Goal: Information Seeking & Learning: Learn about a topic

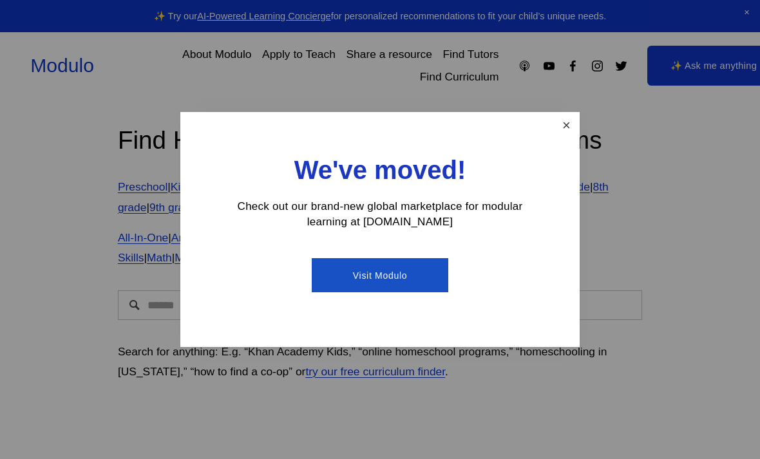
click at [561, 128] on link "Close" at bounding box center [566, 125] width 23 height 23
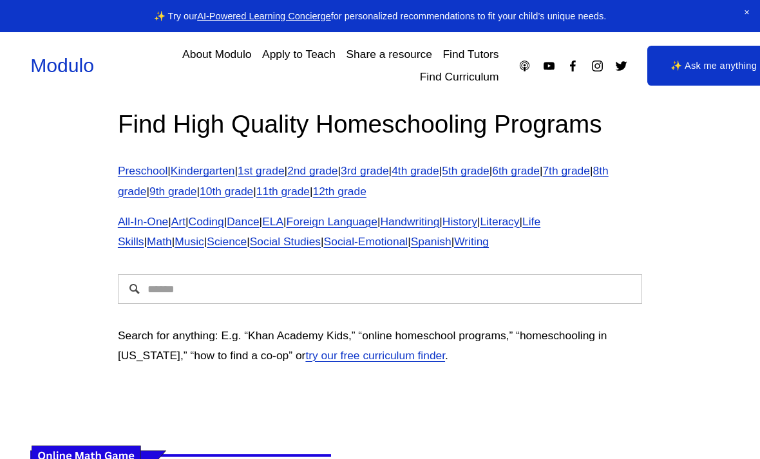
scroll to position [17, 0]
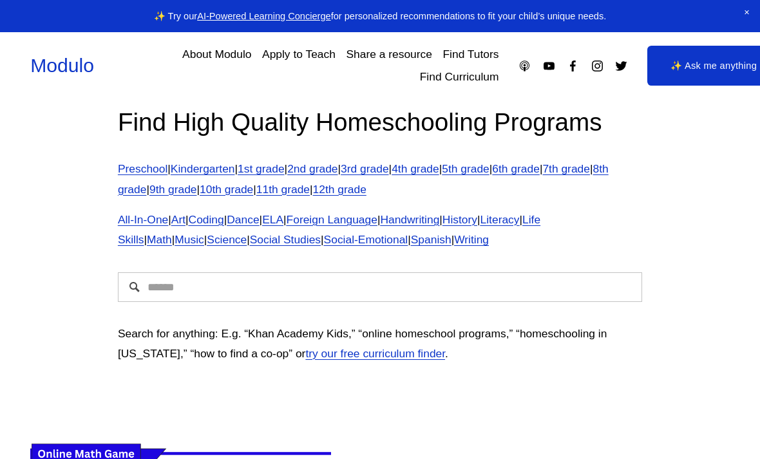
click at [590, 284] on input "Search" at bounding box center [380, 287] width 524 height 30
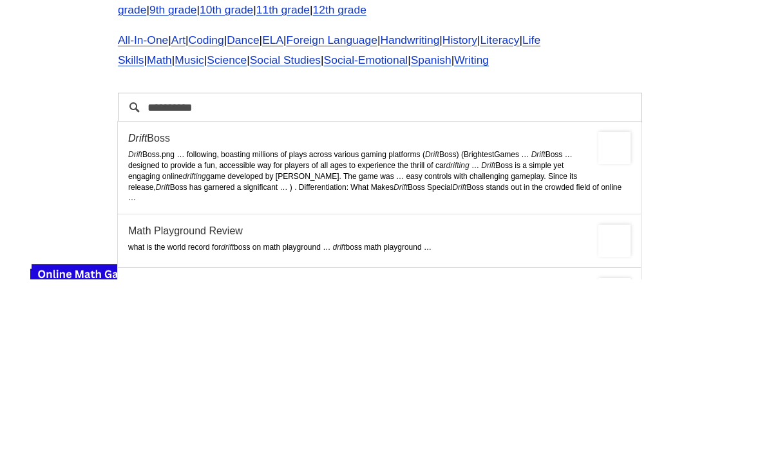
type input "**********"
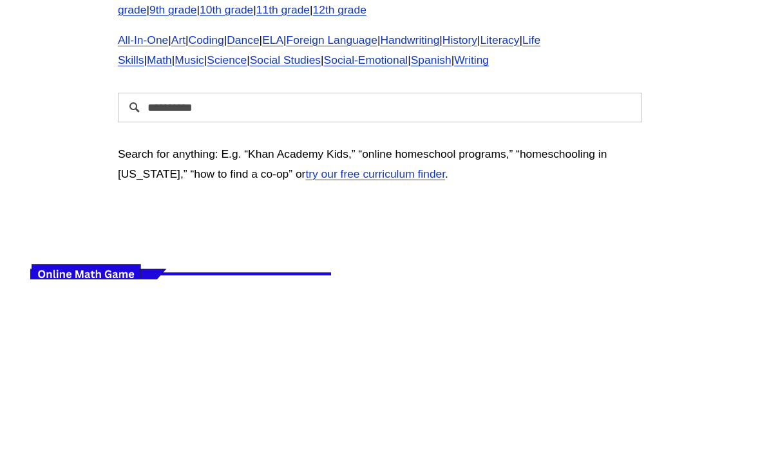
click at [575, 325] on p "Search for anything: E.g. “Khan Academy Kids,” “online homeschool programs,” “h…" at bounding box center [380, 345] width 524 height 41
click at [371, 325] on p "Search for anything: E.g. “Khan Academy Kids,” “online homeschool programs,” “h…" at bounding box center [380, 345] width 524 height 41
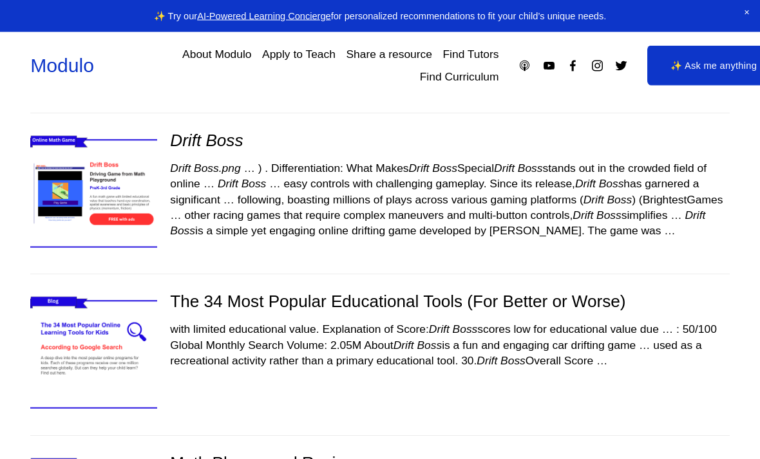
click at [141, 200] on img at bounding box center [93, 194] width 151 height 127
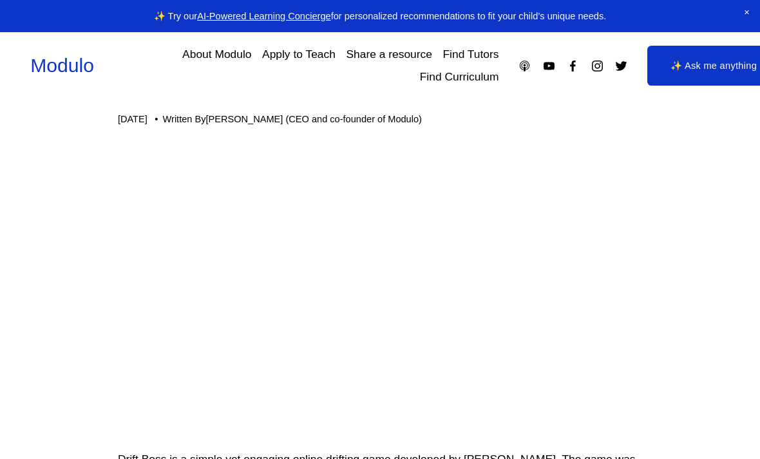
scroll to position [90, 0]
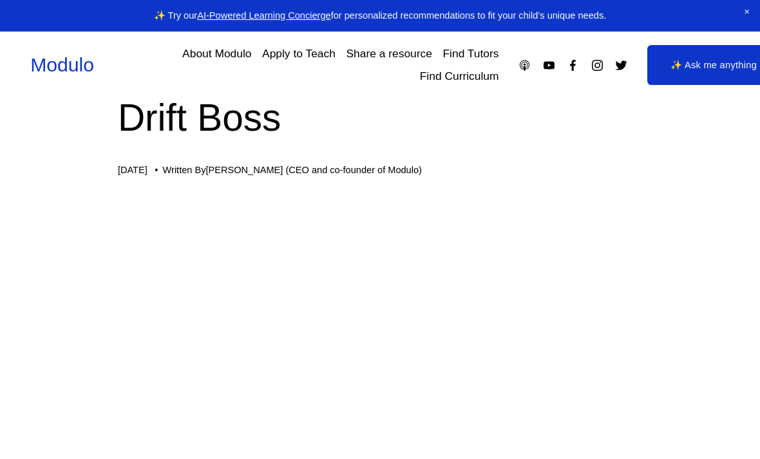
scroll to position [38, 0]
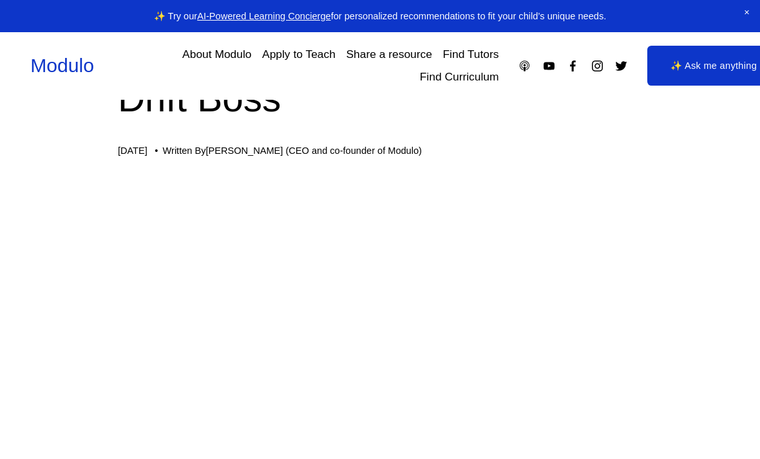
scroll to position [57, 0]
